Goal: Task Accomplishment & Management: Use online tool/utility

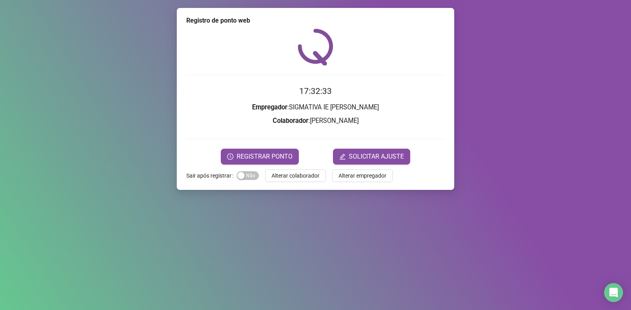
click at [73, 40] on div "Registro de ponto web 17:32:33 Empregador : SIGMATIVA IE [PERSON_NAME] : [PERSO…" at bounding box center [315, 155] width 631 height 310
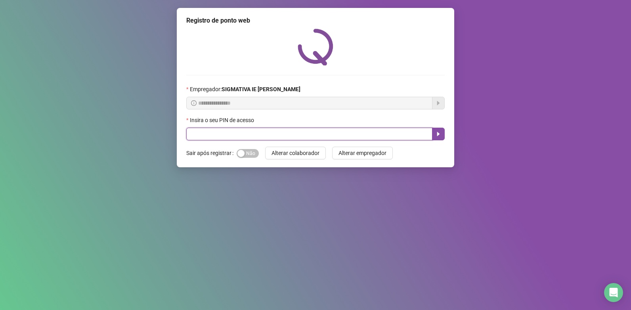
click at [305, 129] on input "text" at bounding box center [309, 134] width 246 height 13
type input "*****"
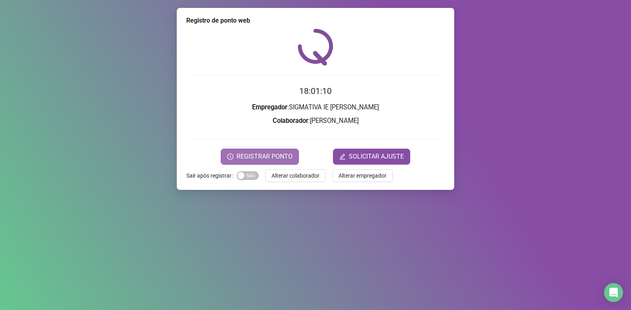
click at [275, 158] on span "REGISTRAR PONTO" at bounding box center [265, 157] width 56 height 10
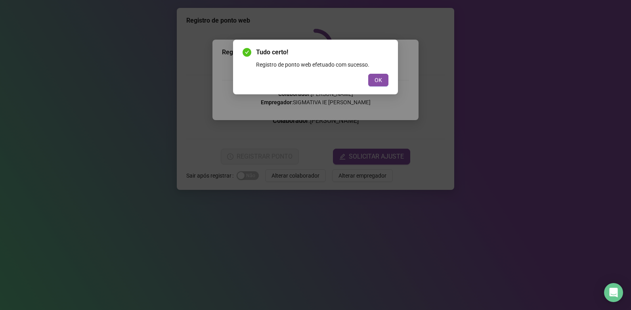
drag, startPoint x: 380, startPoint y: 88, endPoint x: 351, endPoint y: 50, distance: 47.8
click at [378, 86] on div "Tudo certo! Registro de ponto web efetuado com sucesso. OK" at bounding box center [315, 67] width 165 height 55
